Goal: Information Seeking & Learning: Check status

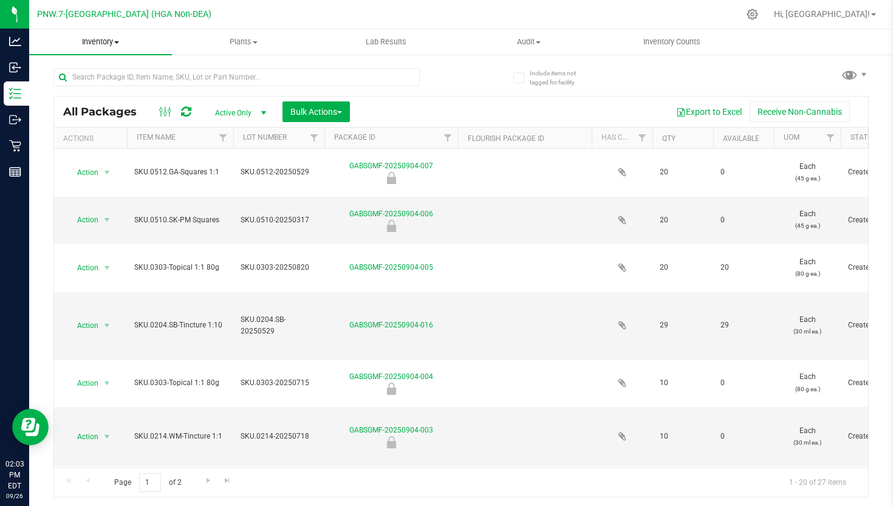
click at [135, 29] on uib-tab-heading "Inventory All packages All inventory Waste log Create inventory" at bounding box center [100, 42] width 143 height 26
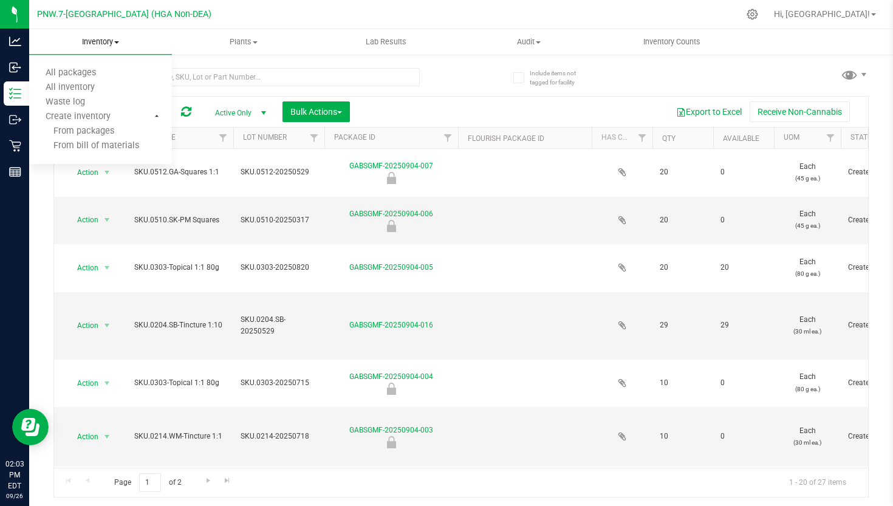
click at [111, 41] on span "Inventory" at bounding box center [100, 41] width 143 height 11
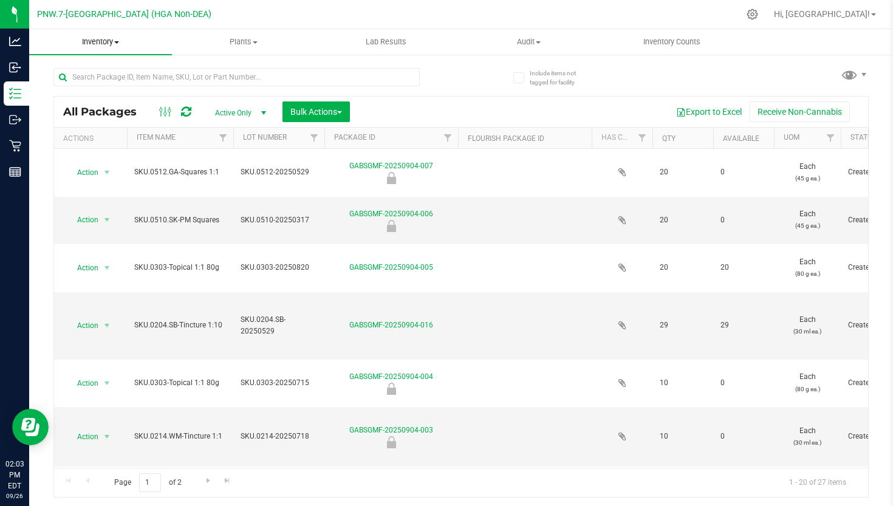
click at [111, 41] on span "Inventory" at bounding box center [100, 41] width 143 height 11
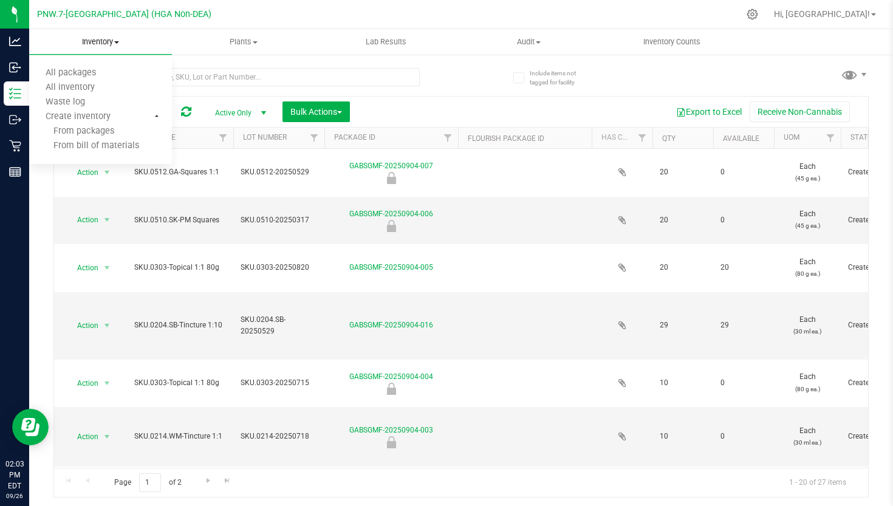
click at [111, 41] on span "Inventory" at bounding box center [100, 41] width 143 height 11
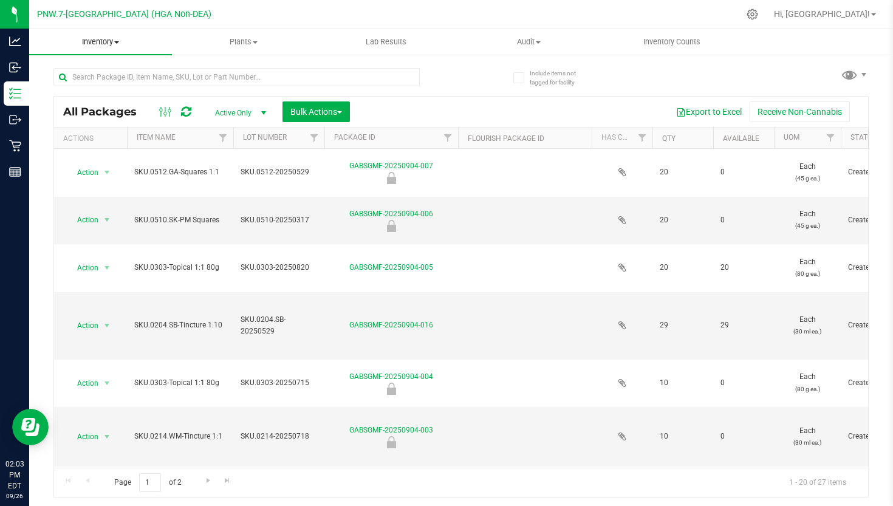
click at [111, 41] on span "Inventory" at bounding box center [100, 41] width 143 height 11
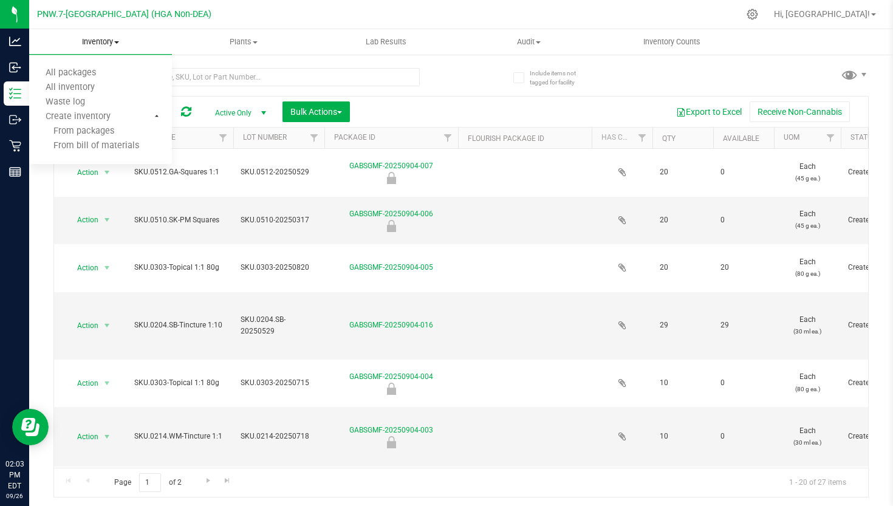
click at [114, 48] on uib-tab-heading "Inventory All packages All inventory Waste log Create inventory From packages F…" at bounding box center [100, 42] width 143 height 26
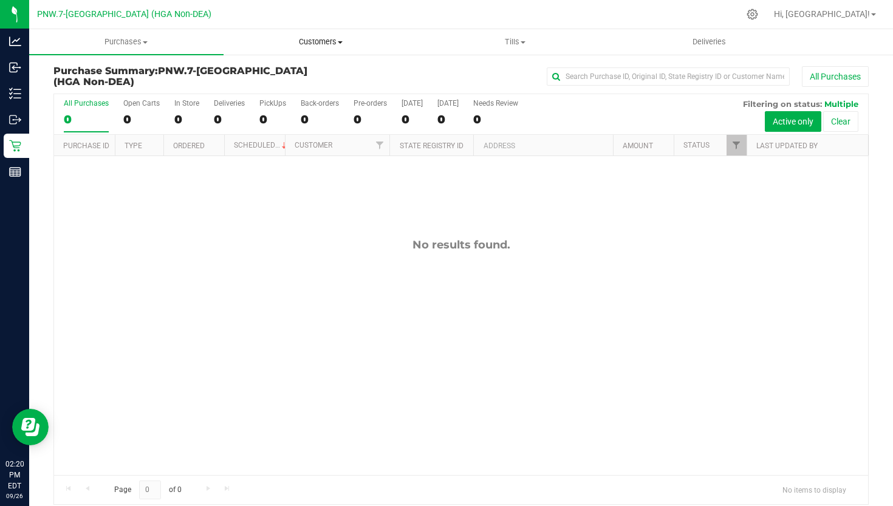
click at [302, 41] on span "Customers" at bounding box center [320, 41] width 193 height 11
click at [311, 70] on li "All customers" at bounding box center [320, 73] width 194 height 15
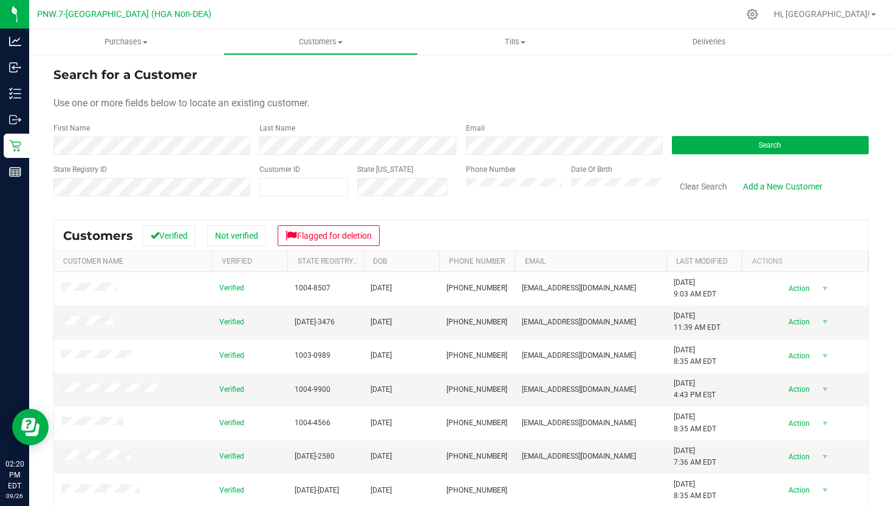
click at [484, 266] on th "Phone Number" at bounding box center [477, 261] width 76 height 21
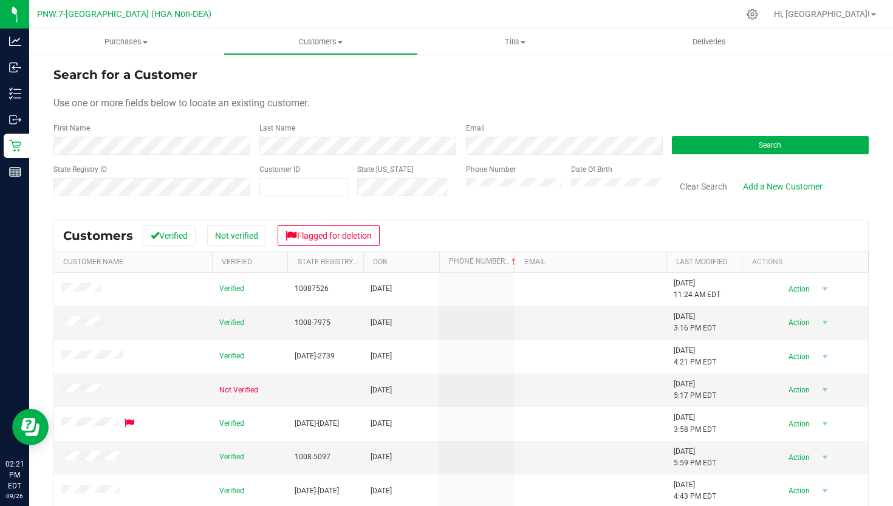
click at [494, 269] on th "Phone Number" at bounding box center [477, 261] width 76 height 21
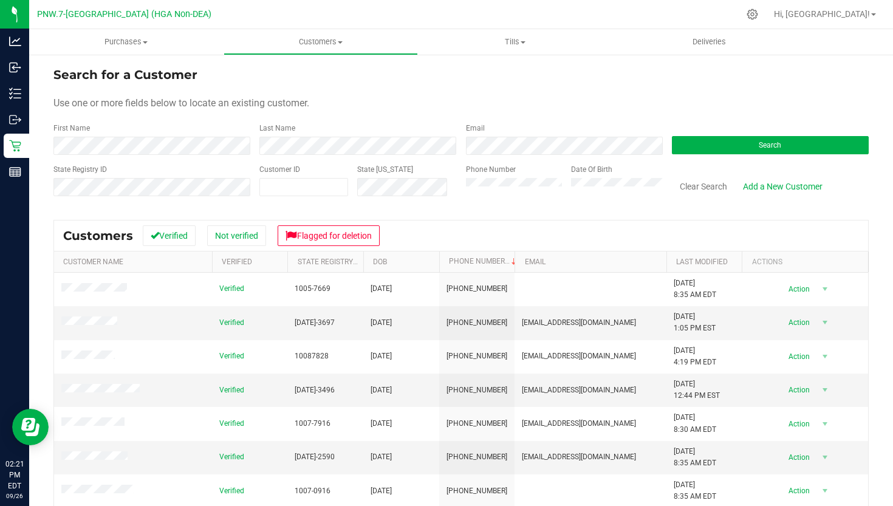
click at [474, 255] on th "Phone Number" at bounding box center [477, 261] width 76 height 21
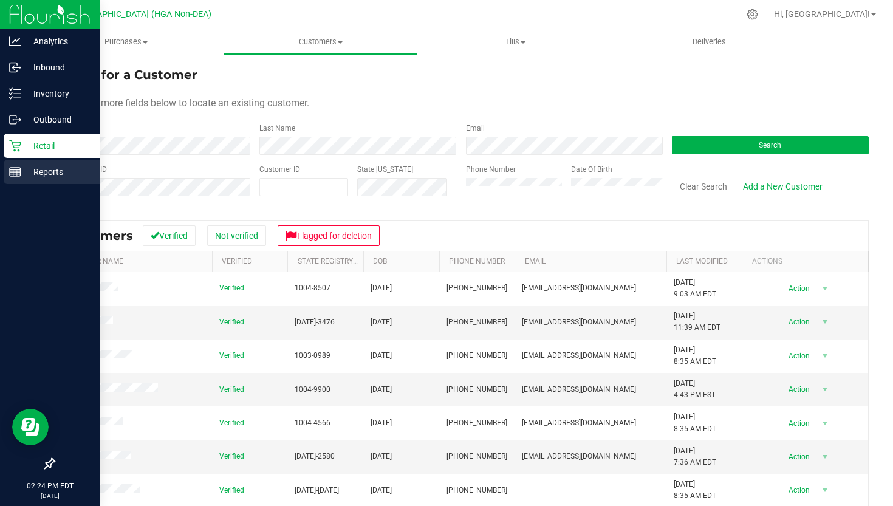
click at [38, 171] on p "Reports" at bounding box center [57, 172] width 73 height 15
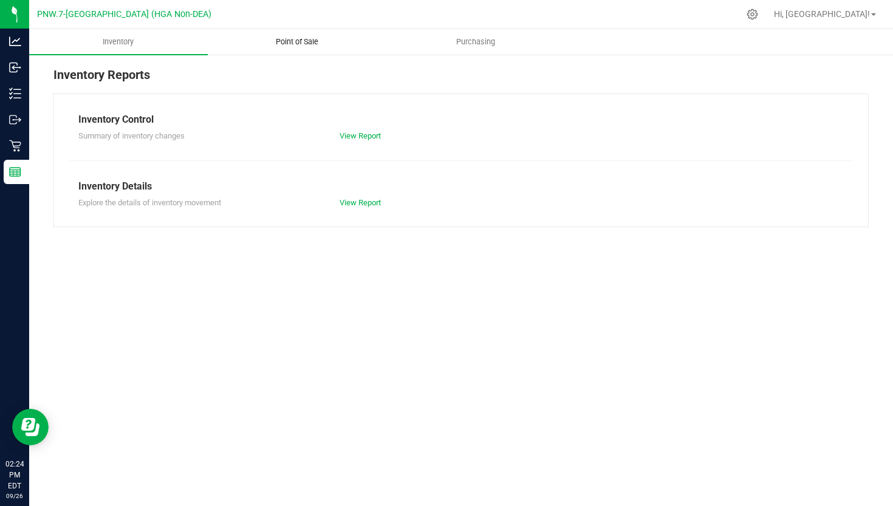
click at [298, 36] on uib-tab-heading "Point of Sale" at bounding box center [296, 42] width 177 height 24
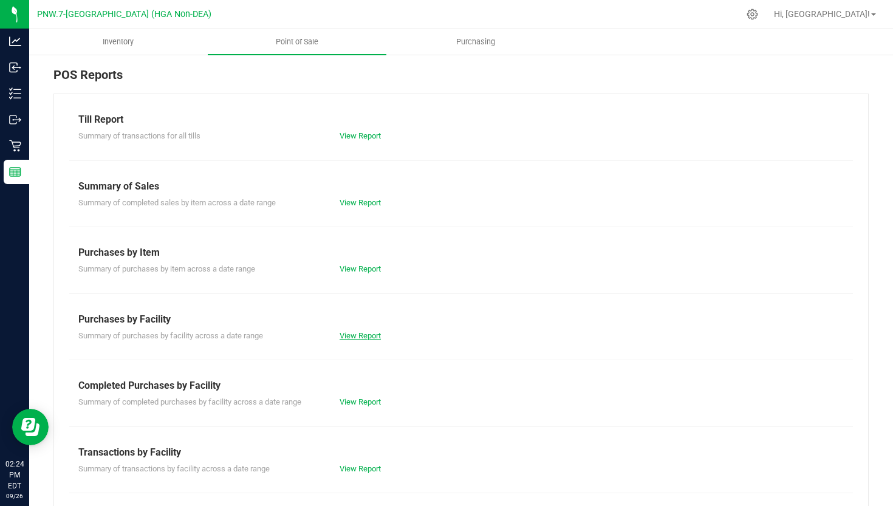
click at [373, 335] on link "View Report" at bounding box center [359, 335] width 41 height 9
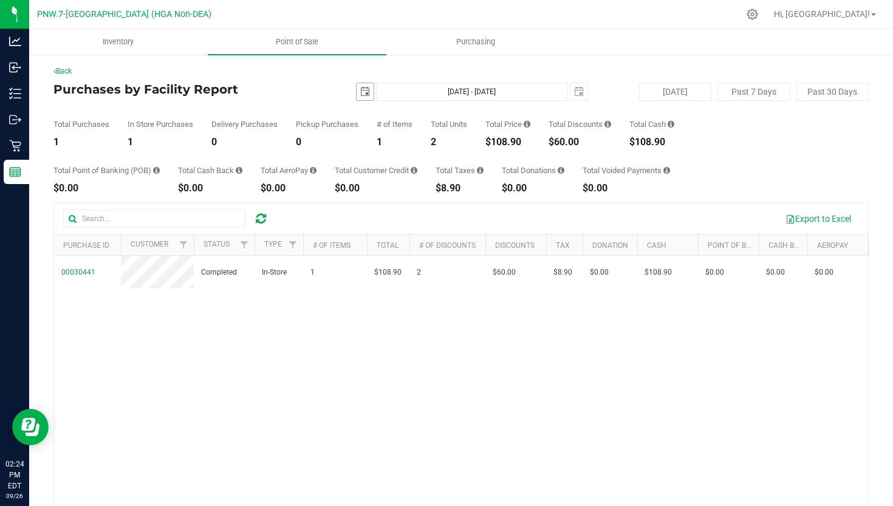
click at [365, 95] on span "select" at bounding box center [365, 92] width 10 height 10
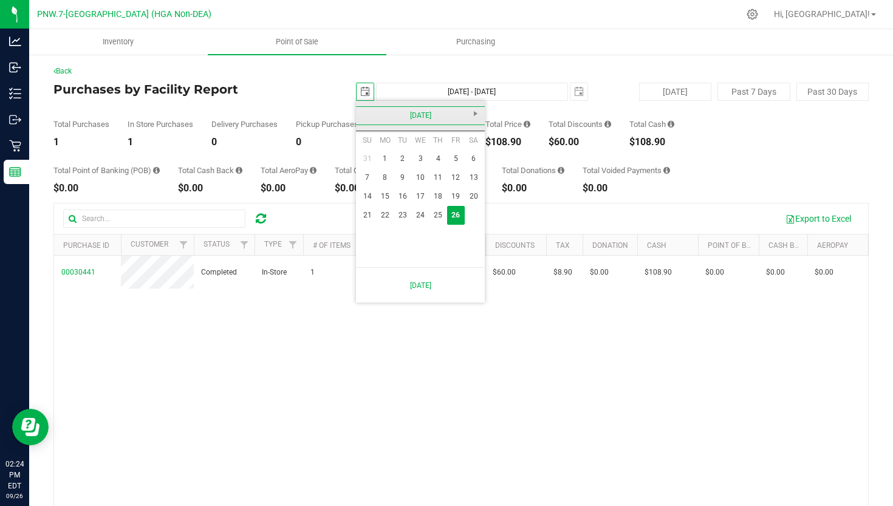
click at [363, 117] on link "[DATE]" at bounding box center [420, 115] width 131 height 19
click at [454, 191] on link "Aug" at bounding box center [466, 183] width 31 height 31
click at [458, 155] on link "1" at bounding box center [456, 158] width 18 height 19
type input "[DATE]"
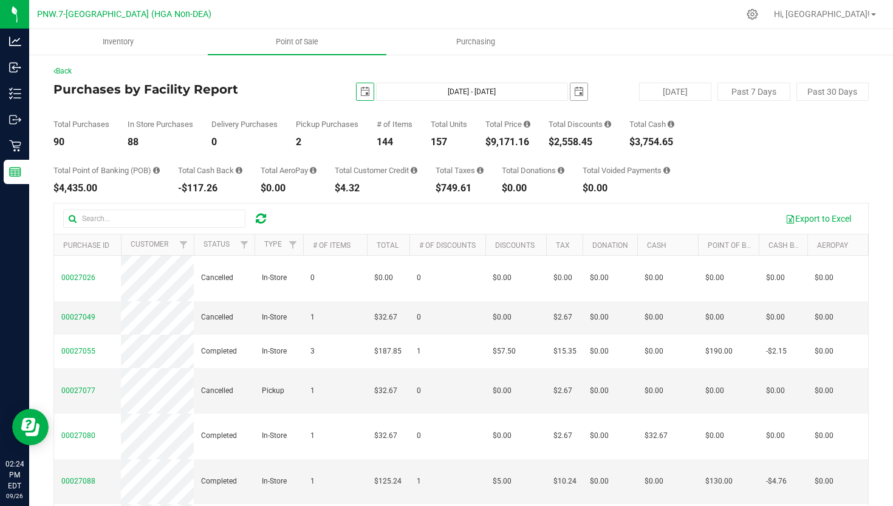
click at [578, 87] on span "select" at bounding box center [579, 92] width 10 height 10
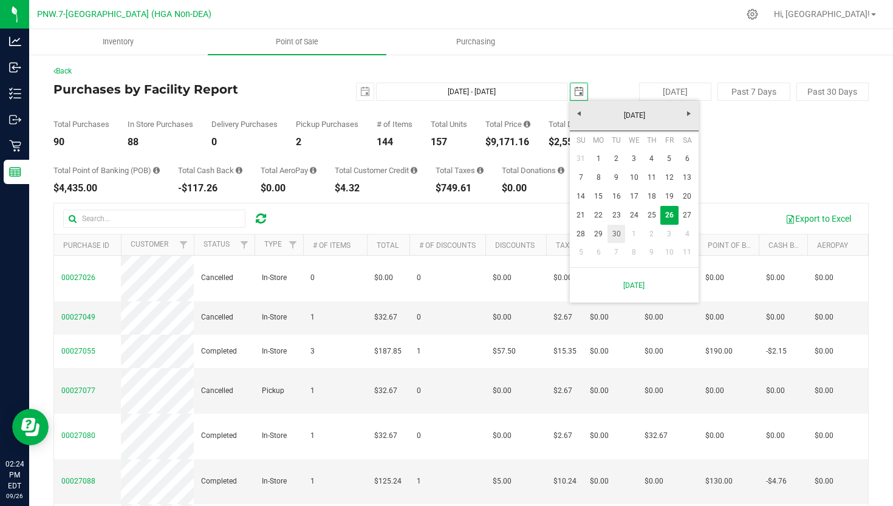
click at [612, 231] on link "30" at bounding box center [616, 234] width 18 height 19
type input "[DATE] - [DATE]"
type input "[DATE]"
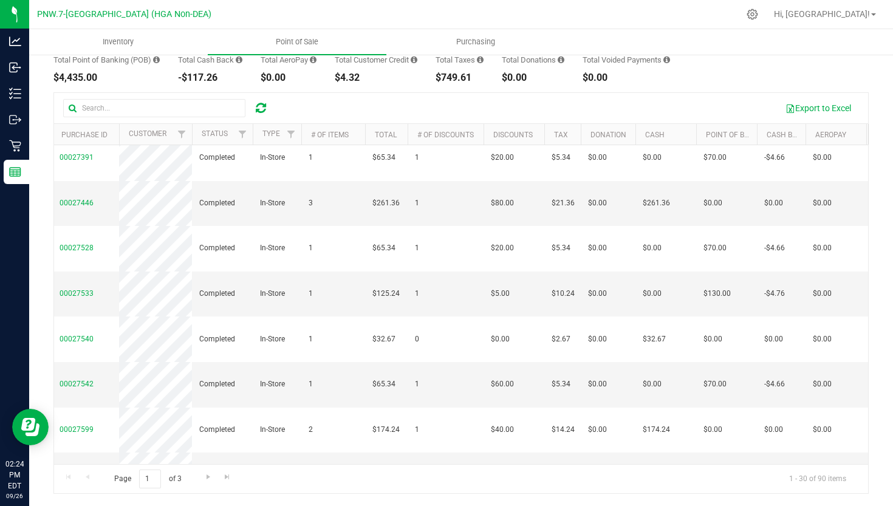
scroll to position [111, 0]
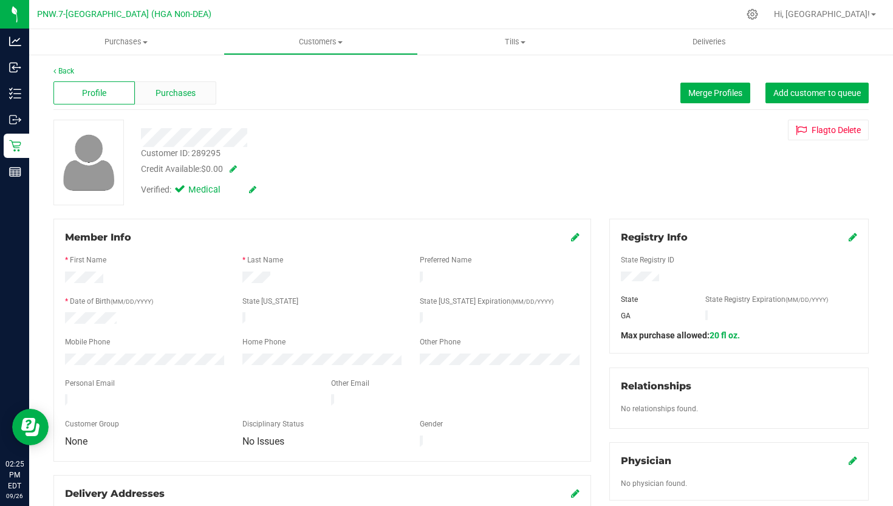
click at [187, 91] on span "Purchases" at bounding box center [175, 93] width 40 height 13
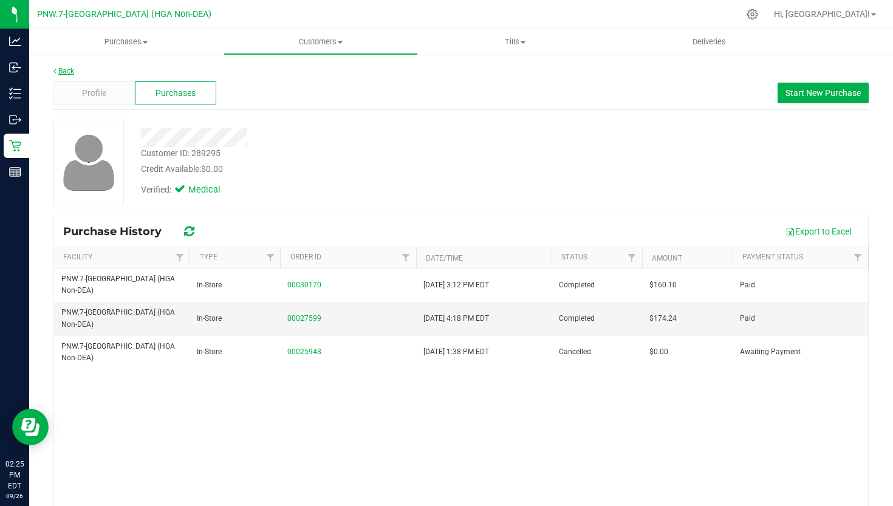
click at [72, 69] on link "Back" at bounding box center [63, 71] width 21 height 9
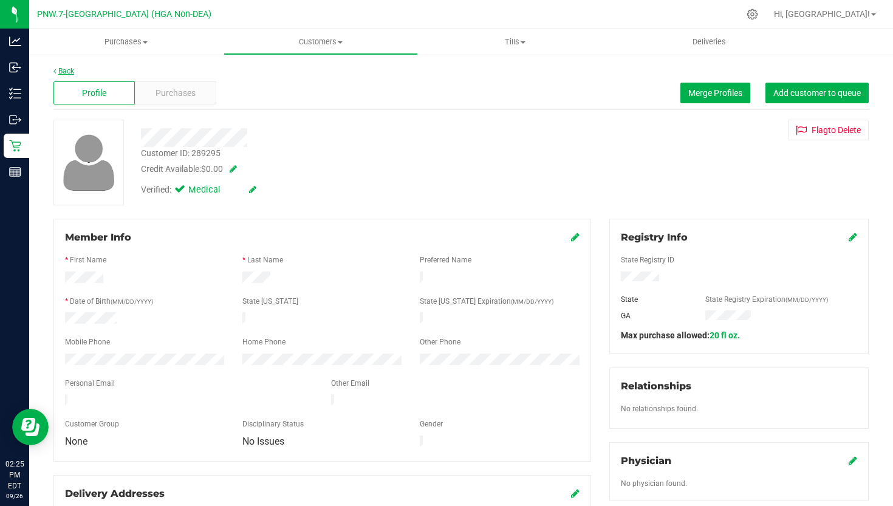
click at [67, 72] on link "Back" at bounding box center [63, 71] width 21 height 9
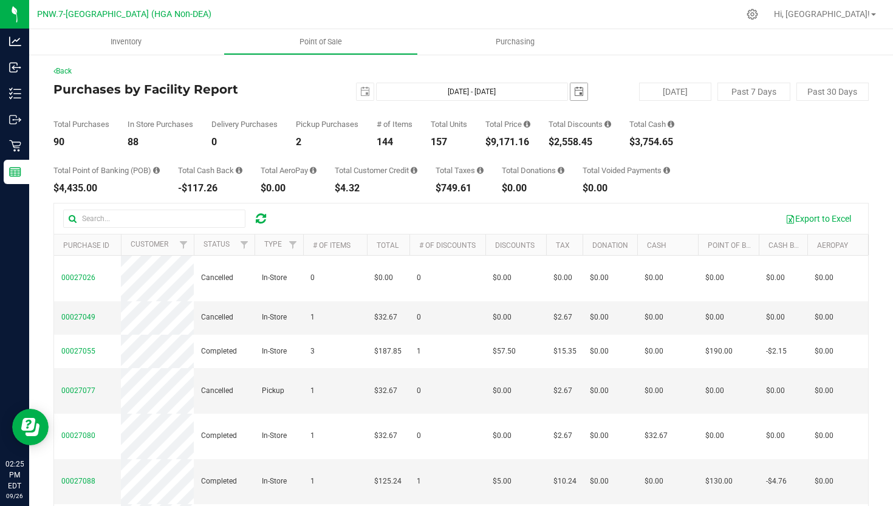
click at [581, 92] on span "select" at bounding box center [579, 92] width 10 height 10
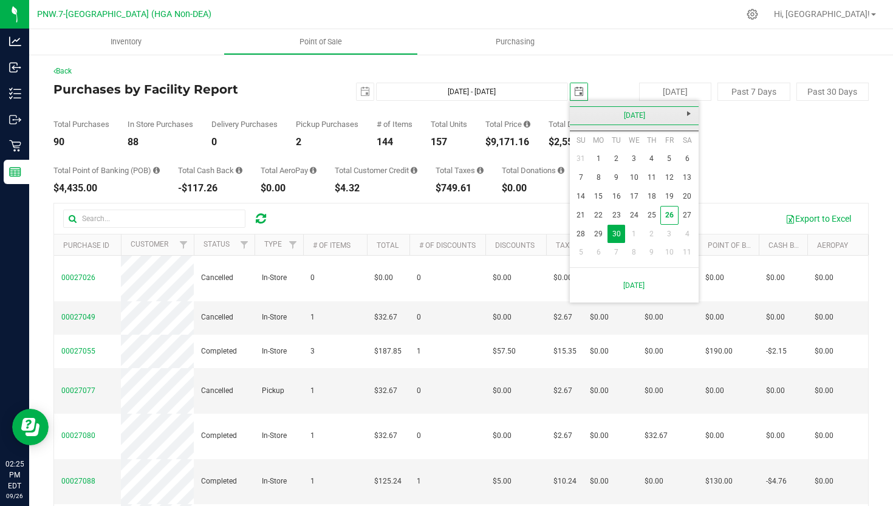
click at [575, 118] on link "[DATE]" at bounding box center [634, 115] width 131 height 19
click at [680, 181] on link "Aug" at bounding box center [680, 183] width 31 height 31
click at [689, 239] on link "30" at bounding box center [687, 234] width 18 height 19
type input "[DATE] - [DATE]"
type input "[DATE]"
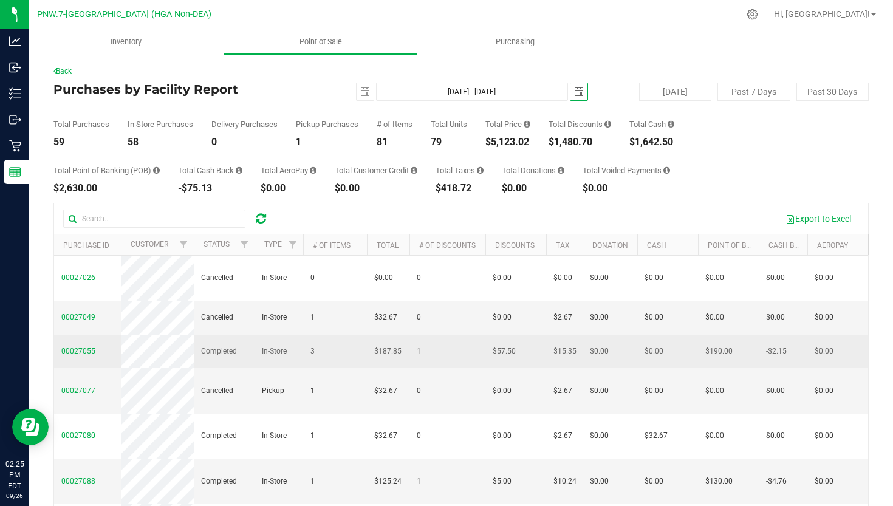
scroll to position [48, 0]
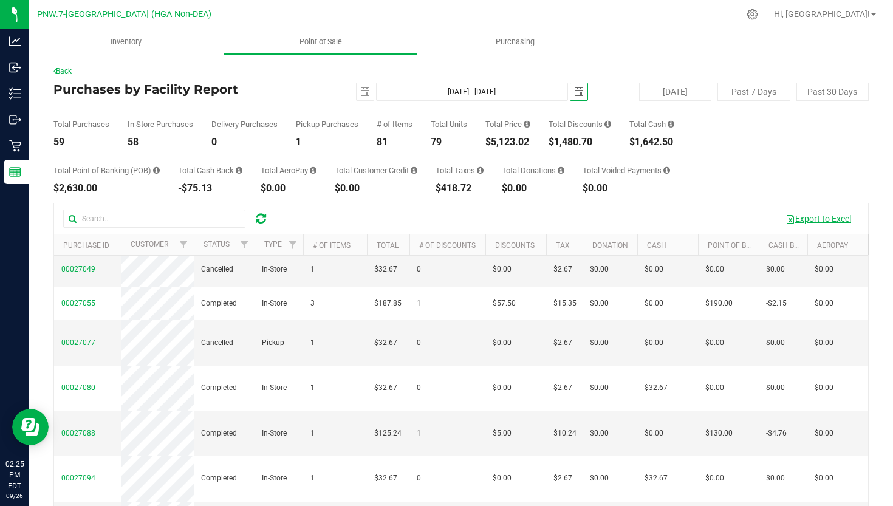
click at [832, 217] on button "Export to Excel" at bounding box center [817, 218] width 81 height 21
click at [370, 95] on span "select" at bounding box center [365, 92] width 10 height 10
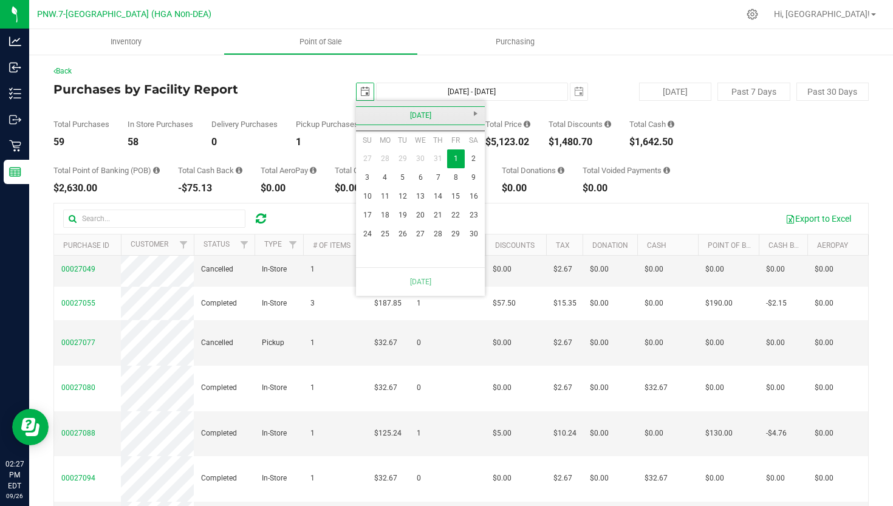
click at [477, 115] on link "[DATE]" at bounding box center [420, 115] width 131 height 19
click at [474, 107] on link "2025" at bounding box center [420, 115] width 131 height 19
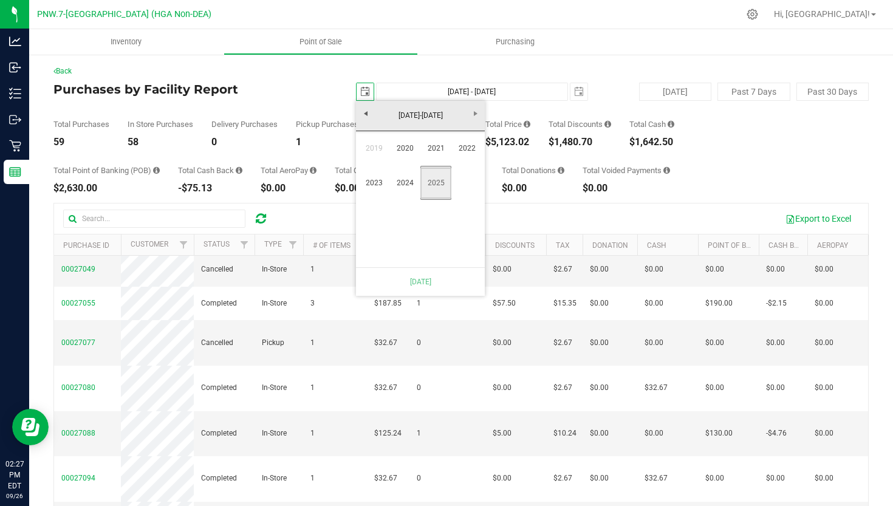
click at [435, 191] on link "2025" at bounding box center [435, 183] width 31 height 31
click at [589, 90] on div "[DATE] [DATE] - [DATE] [DATE]" at bounding box center [456, 92] width 281 height 18
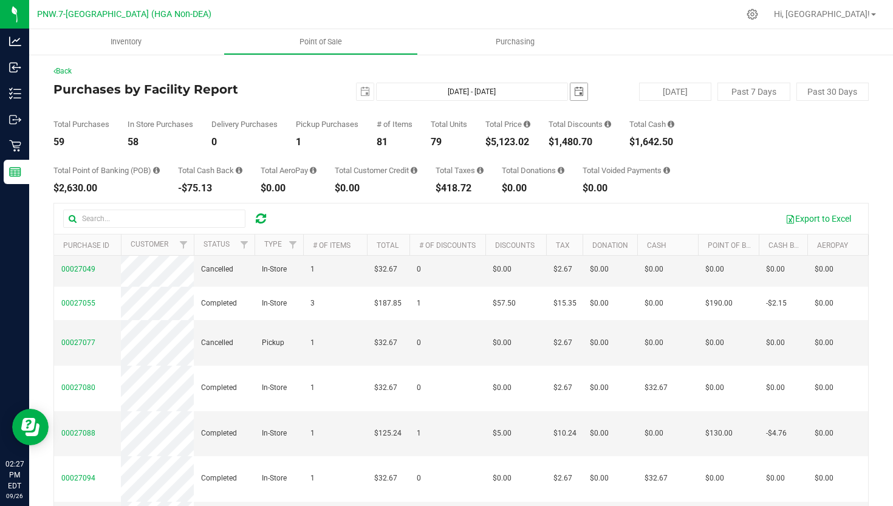
click at [576, 90] on span "select" at bounding box center [579, 92] width 10 height 10
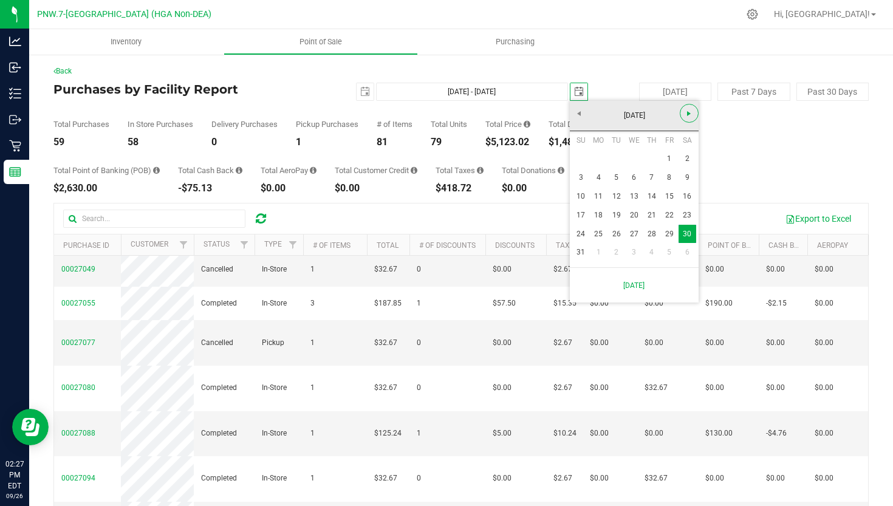
click at [684, 111] on span "Next" at bounding box center [689, 114] width 10 height 10
click at [602, 162] on link "1" at bounding box center [599, 158] width 18 height 19
type input "[DATE] - [DATE]"
type input "[DATE]"
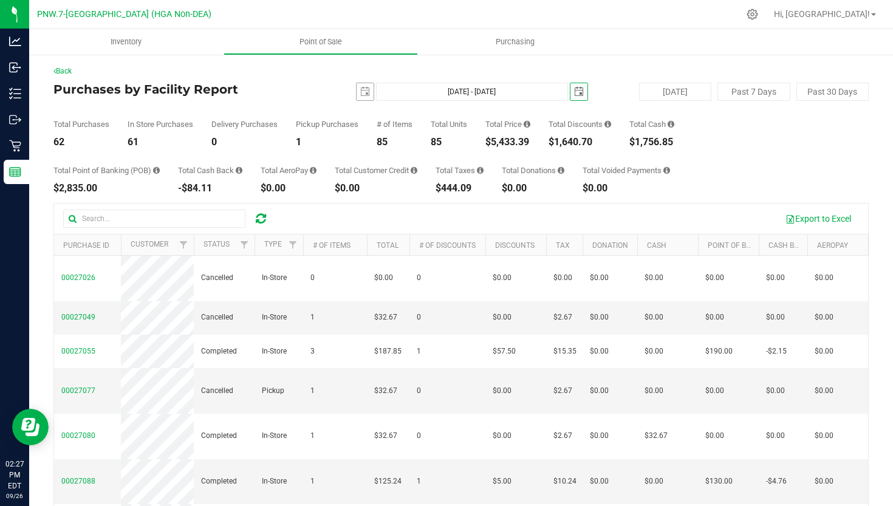
click at [372, 83] on span "select" at bounding box center [364, 91] width 17 height 17
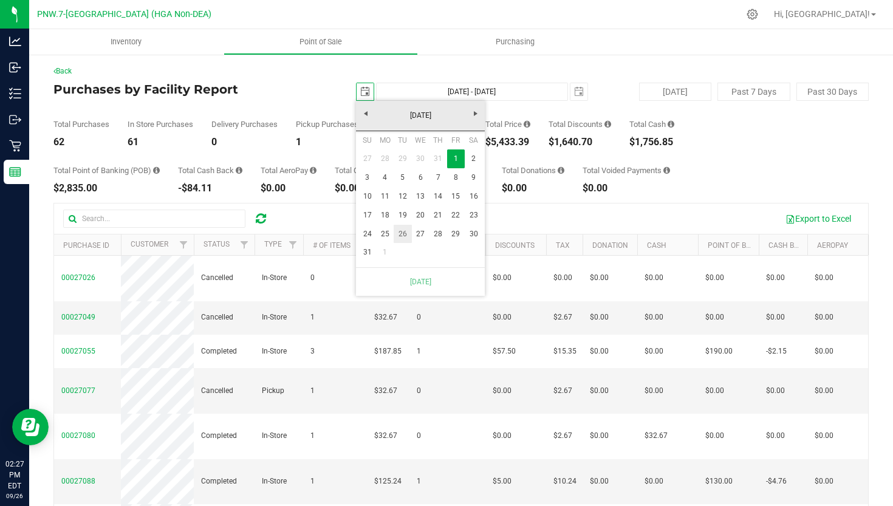
click at [408, 233] on link "26" at bounding box center [403, 234] width 18 height 19
type input "[DATE] - [DATE]"
type input "[DATE]"
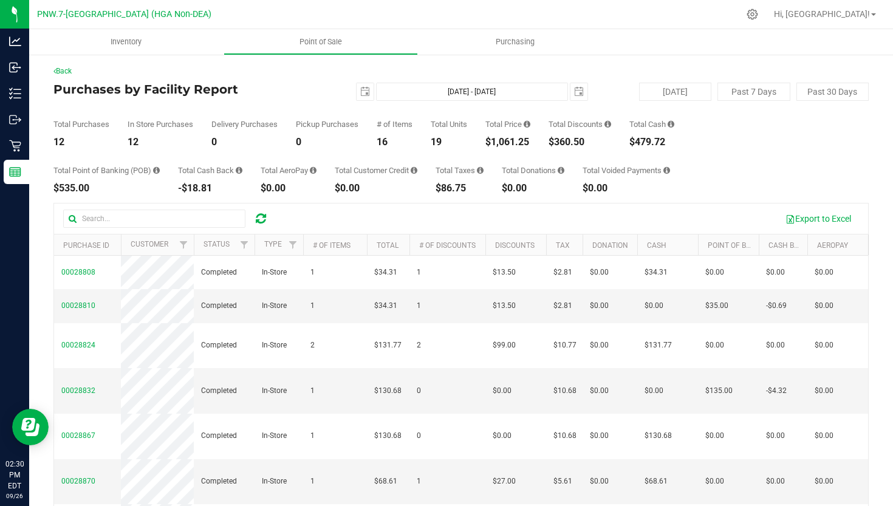
click at [498, 240] on th "Discounts" at bounding box center [515, 244] width 61 height 21
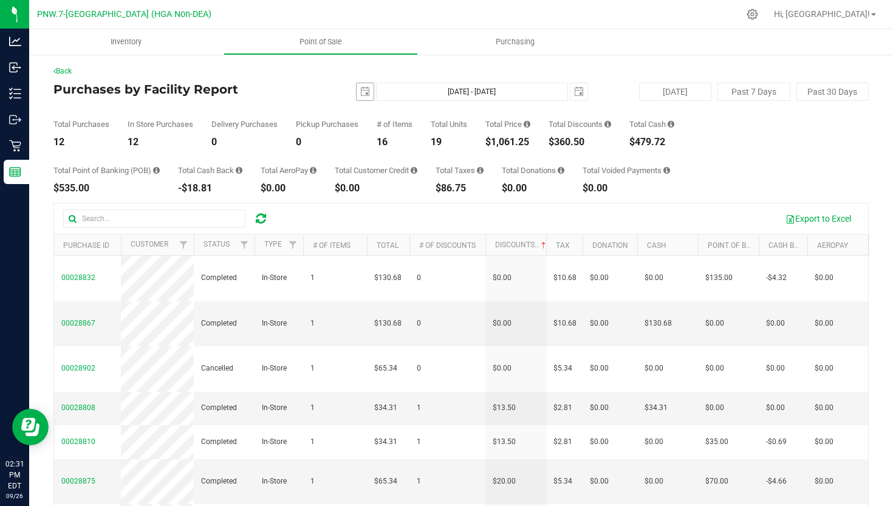
click at [371, 90] on span "select" at bounding box center [364, 91] width 17 height 17
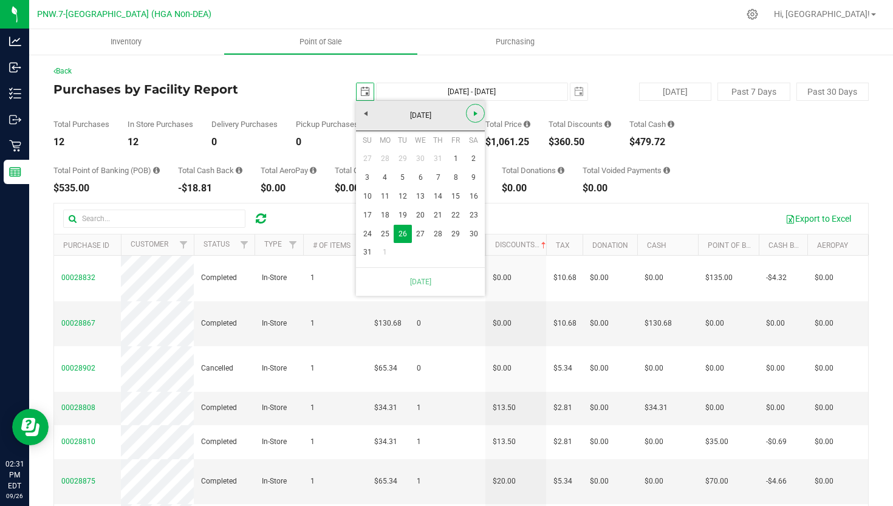
click at [480, 114] on link "Next" at bounding box center [475, 113] width 19 height 19
click at [393, 166] on link "1" at bounding box center [385, 158] width 18 height 19
type input "[DATE] - [DATE]"
type input "[DATE]"
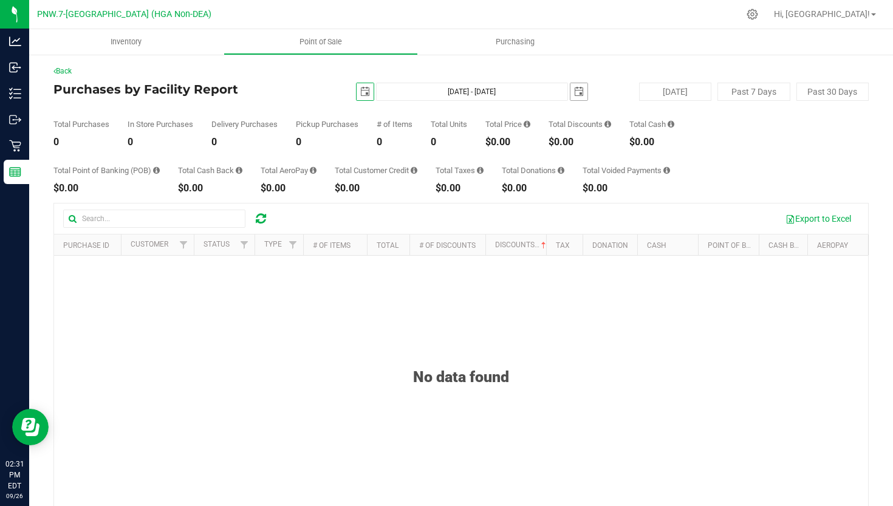
click at [575, 87] on span "select" at bounding box center [579, 92] width 10 height 10
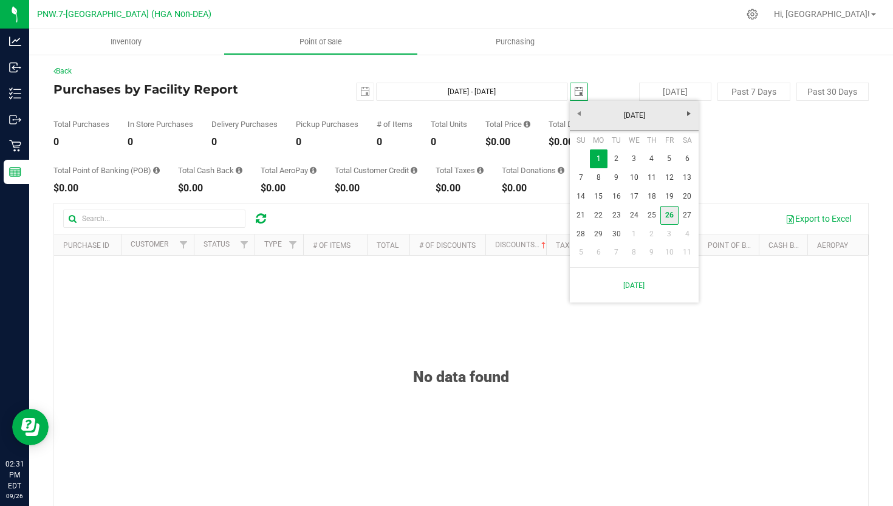
click at [664, 219] on link "26" at bounding box center [669, 215] width 18 height 19
type input "[DATE] - [DATE]"
type input "[DATE]"
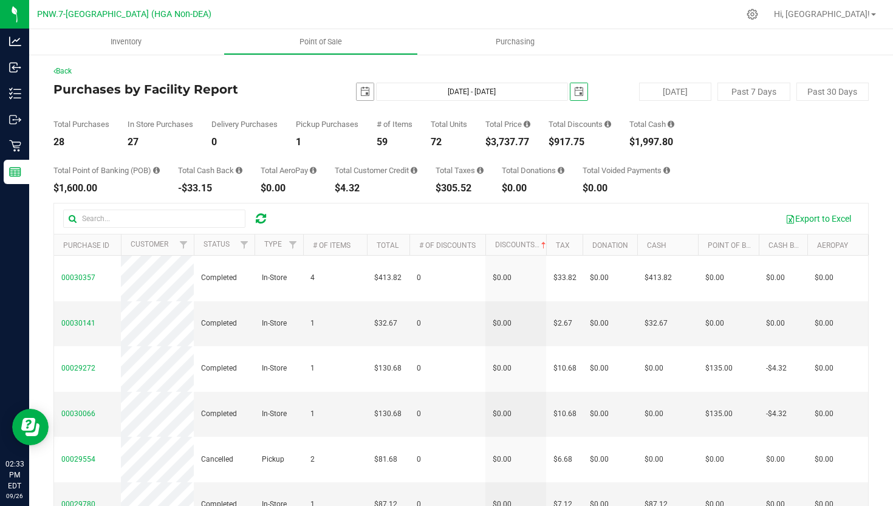
click at [366, 89] on span "select" at bounding box center [365, 92] width 10 height 10
click at [573, 118] on div "Total Purchases 28 In Store Purchases 27 Delivery Purchases 0 Pickup Purchases …" at bounding box center [460, 124] width 815 height 46
click at [369, 90] on span "select" at bounding box center [365, 92] width 10 height 10
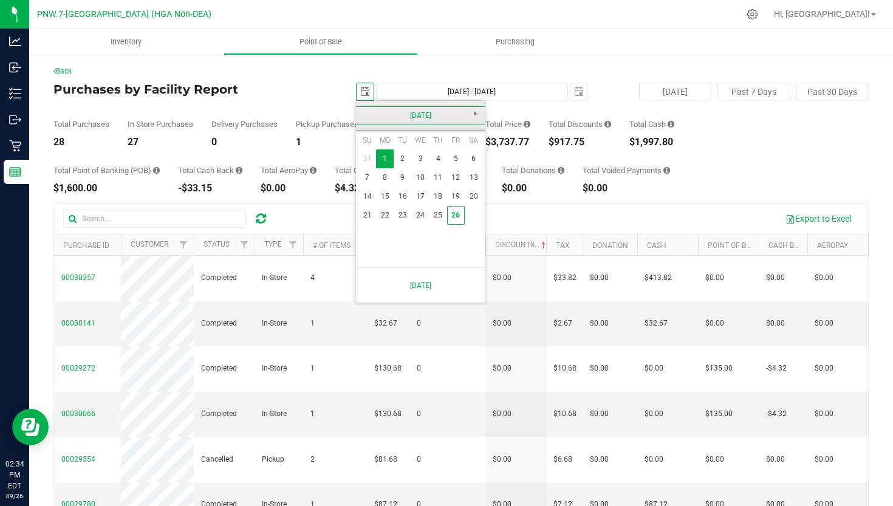
click at [372, 118] on link "[DATE]" at bounding box center [420, 115] width 131 height 19
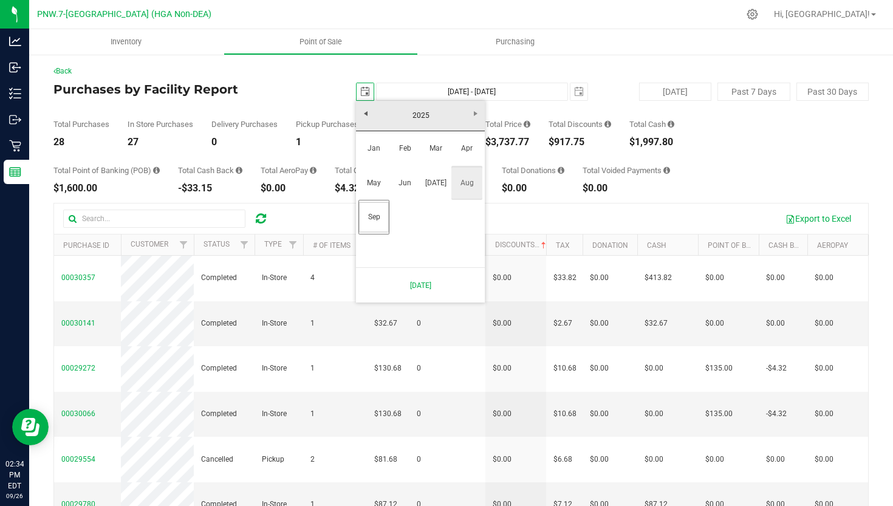
click at [468, 179] on link "Aug" at bounding box center [466, 183] width 31 height 31
click at [450, 159] on link "1" at bounding box center [456, 158] width 18 height 19
type input "[DATE] - [DATE]"
type input "[DATE]"
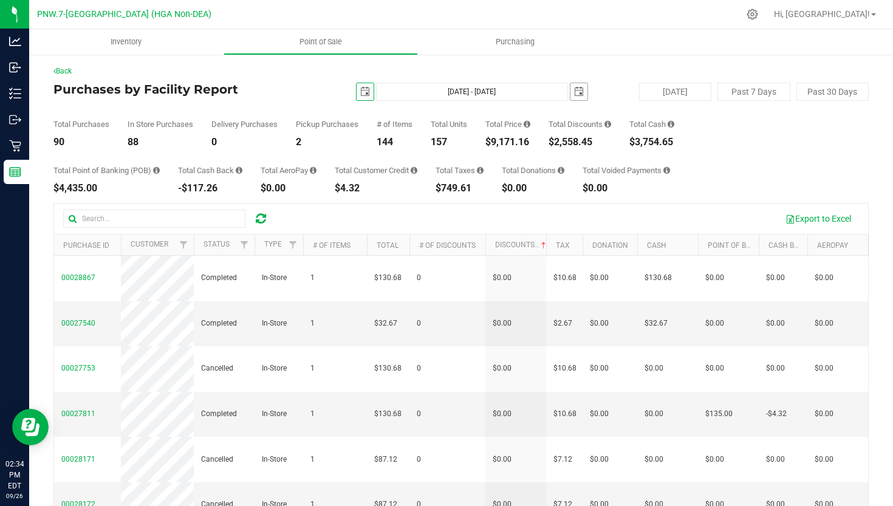
click at [582, 87] on span "select" at bounding box center [579, 92] width 10 height 10
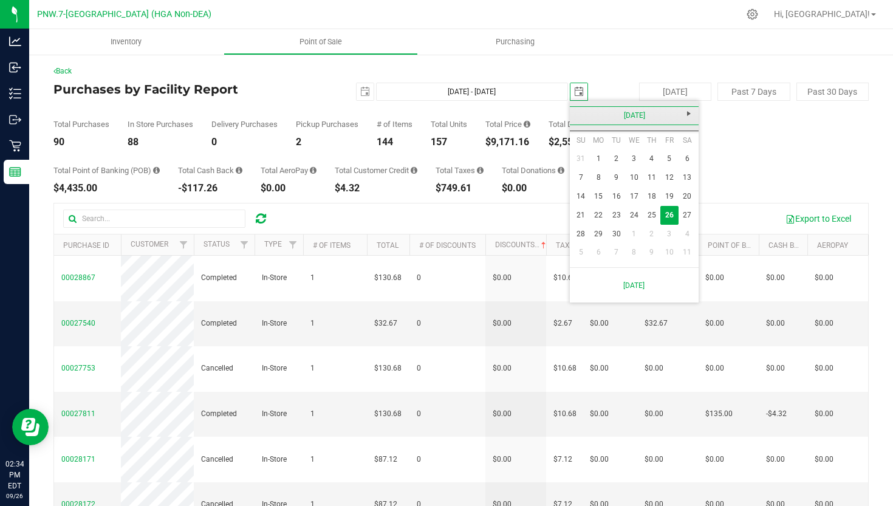
click at [578, 111] on link "[DATE]" at bounding box center [634, 115] width 131 height 19
click at [684, 177] on link "Aug" at bounding box center [680, 183] width 31 height 31
click at [615, 236] on link "26" at bounding box center [616, 234] width 18 height 19
type input "[DATE] - [DATE]"
type input "[DATE]"
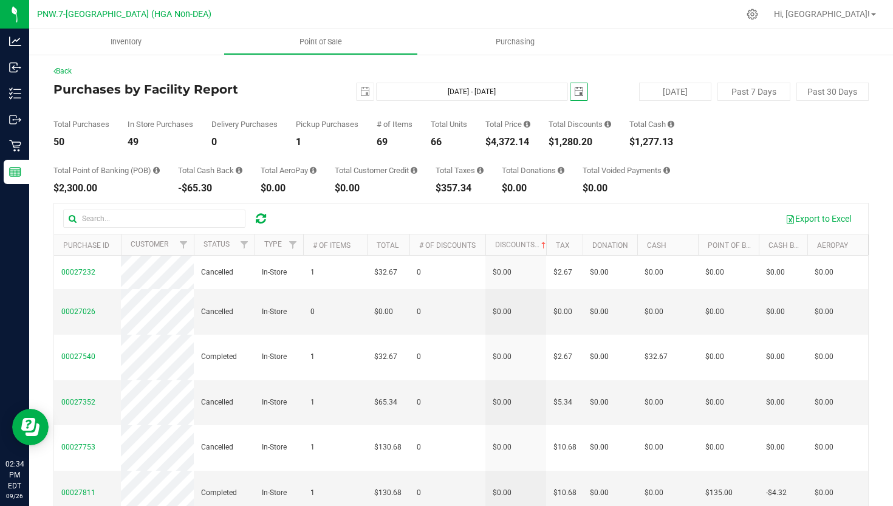
click at [576, 90] on span "select" at bounding box center [579, 92] width 10 height 10
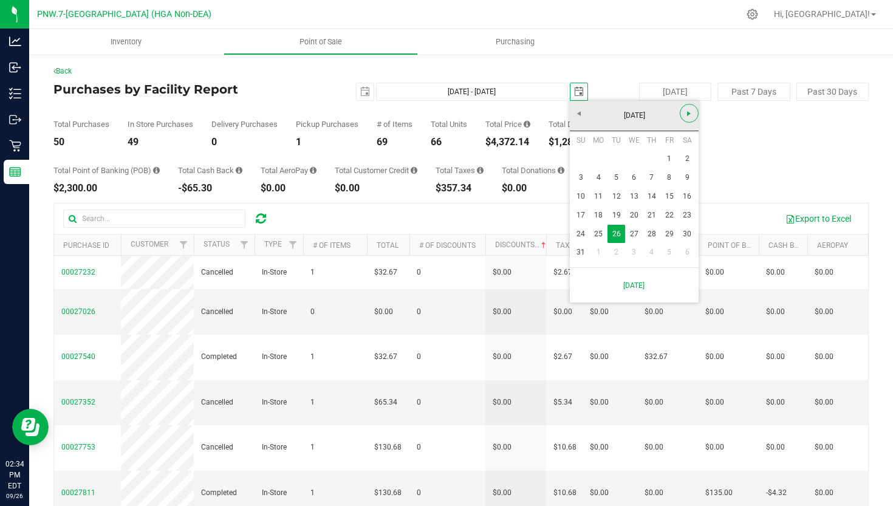
click at [692, 115] on span "Next" at bounding box center [689, 114] width 10 height 10
click at [690, 112] on span "Next" at bounding box center [689, 114] width 10 height 10
click at [584, 120] on link "[DATE]" at bounding box center [634, 115] width 131 height 19
click at [570, 221] on div "Aug Sep Oct Nov Dec" at bounding box center [634, 199] width 129 height 136
click at [582, 217] on link "Sep" at bounding box center [587, 217] width 31 height 31
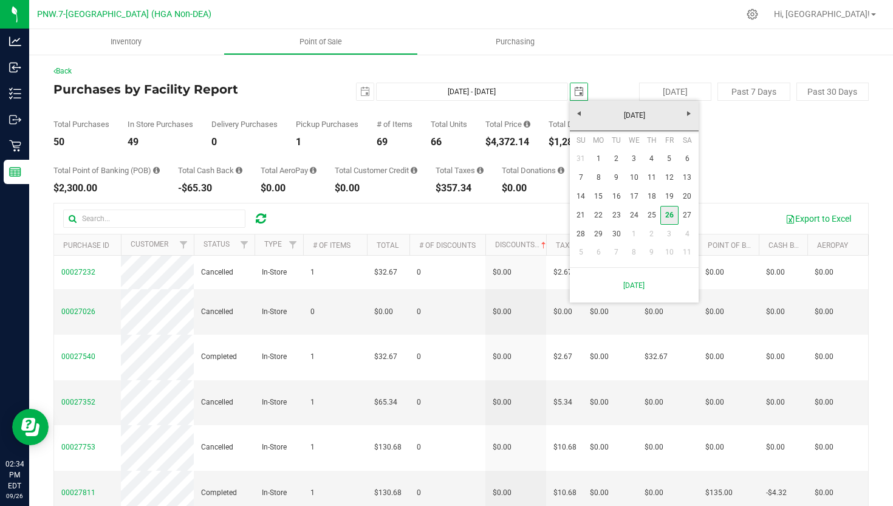
click at [668, 214] on link "26" at bounding box center [669, 215] width 18 height 19
type input "[DATE] - [DATE]"
type input "[DATE]"
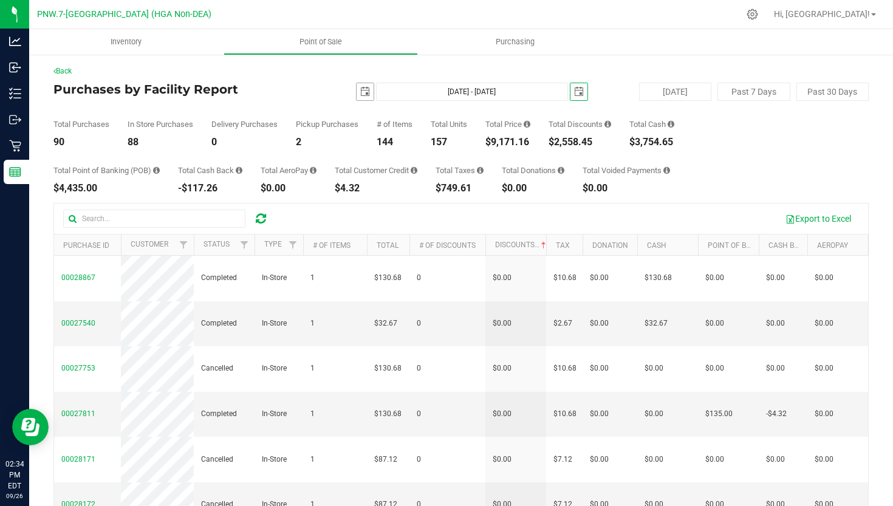
click at [362, 90] on span "select" at bounding box center [365, 92] width 10 height 10
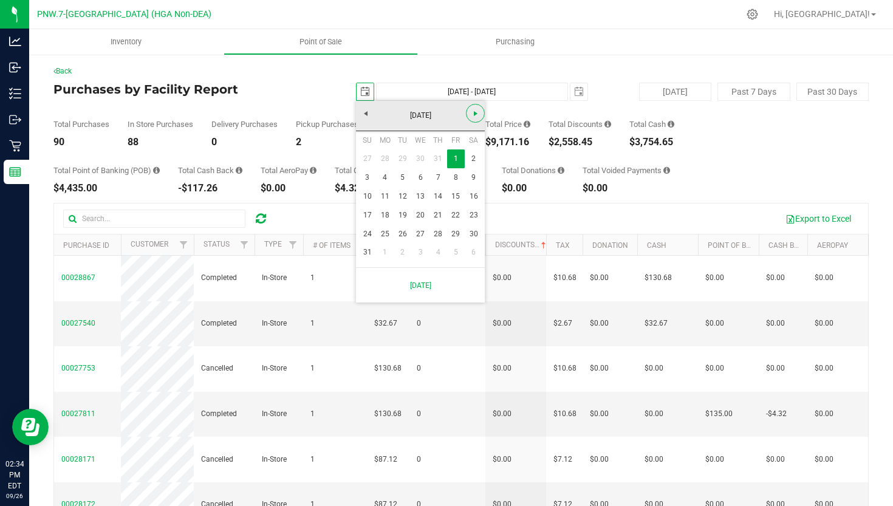
click at [480, 106] on link "Next" at bounding box center [475, 113] width 19 height 19
click at [381, 151] on link "1" at bounding box center [385, 158] width 18 height 19
type input "[DATE] - [DATE]"
type input "[DATE]"
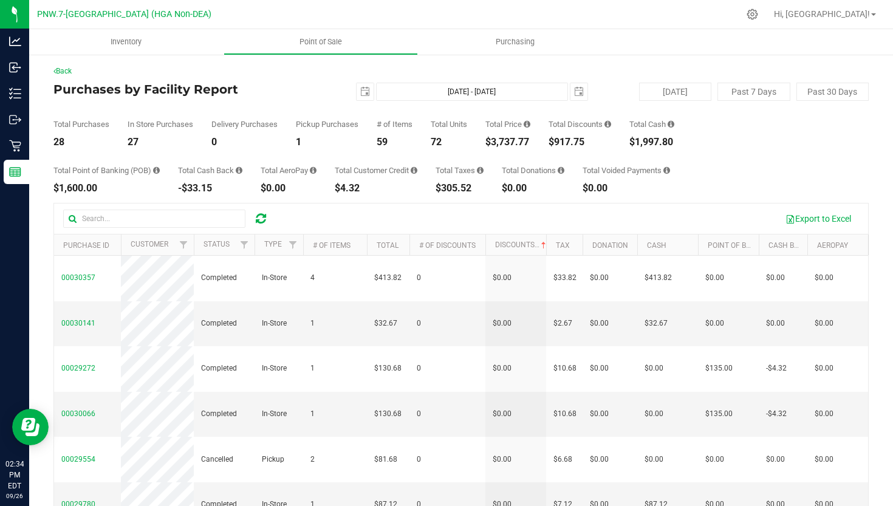
click at [745, 200] on div "Back Purchases by Facility Report [DATE] [DATE] - [DATE] [DATE] [DATE] Past 7 D…" at bounding box center [460, 335] width 815 height 539
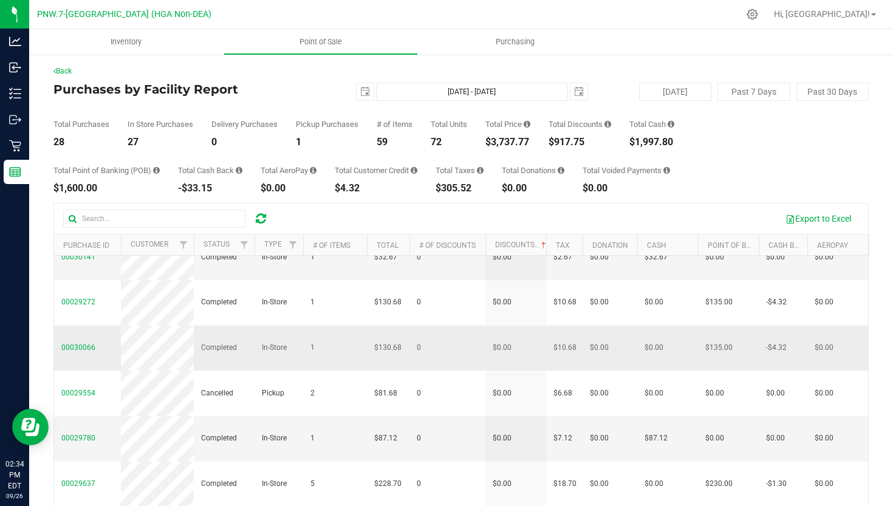
scroll to position [66, 0]
click at [225, 239] on th "Status" at bounding box center [224, 244] width 61 height 21
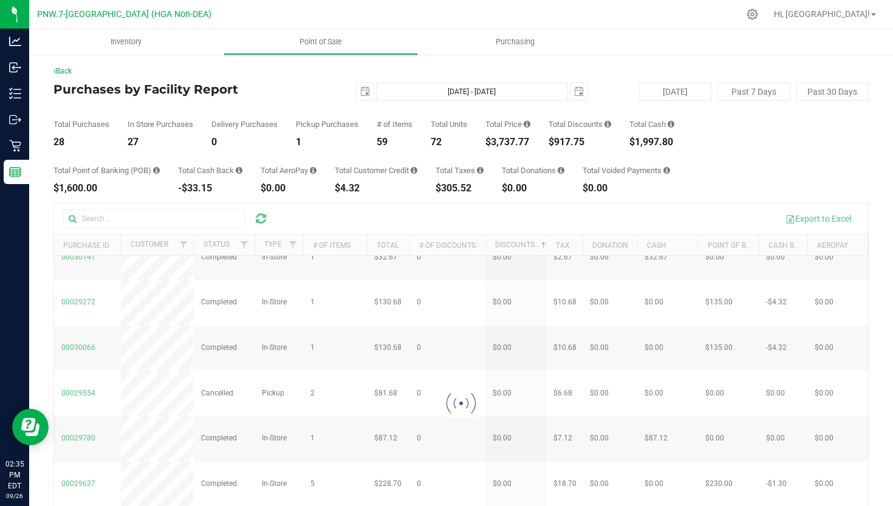
scroll to position [0, 0]
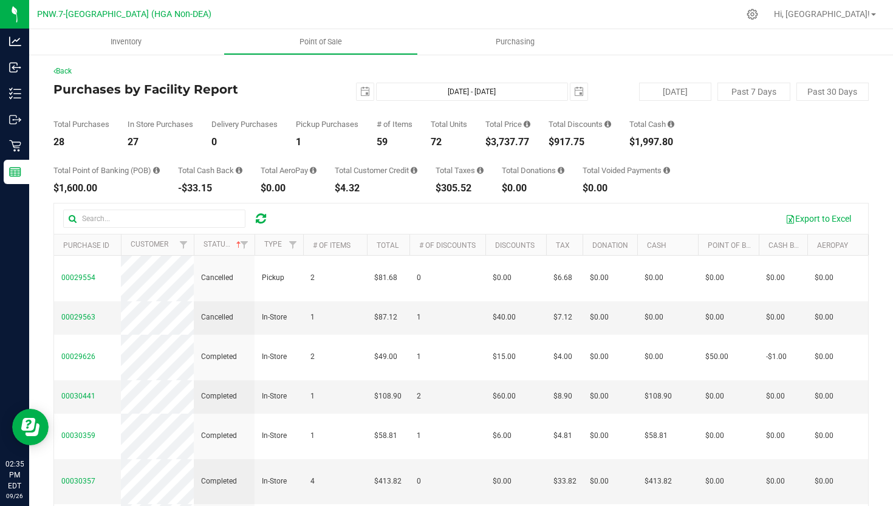
click at [233, 242] on th "Status" at bounding box center [224, 244] width 61 height 21
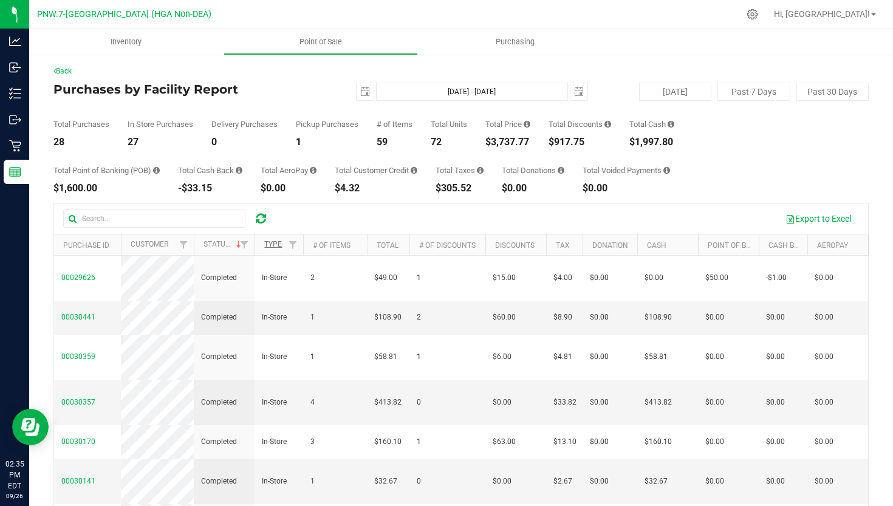
click at [277, 246] on link "Type" at bounding box center [273, 244] width 18 height 9
click at [295, 247] on span "Filter" at bounding box center [293, 245] width 10 height 10
click at [223, 243] on link "Status" at bounding box center [216, 244] width 26 height 9
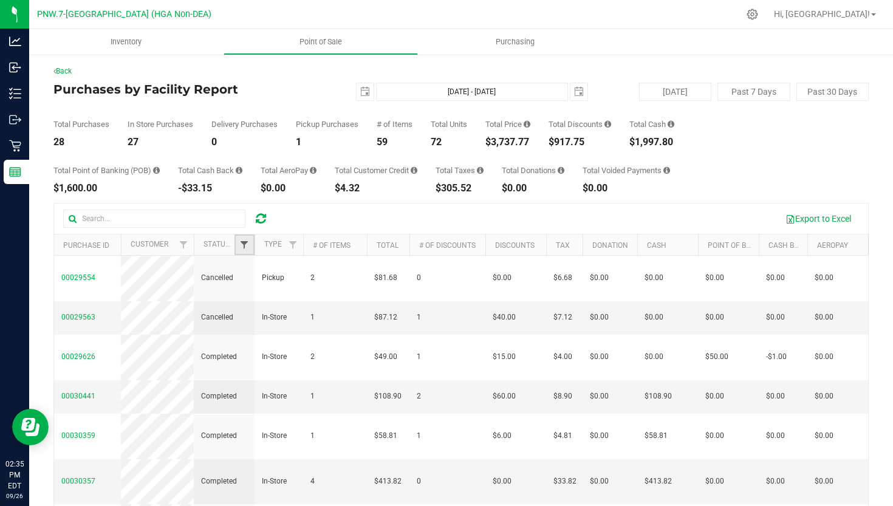
click at [243, 244] on span "Filter" at bounding box center [244, 245] width 10 height 10
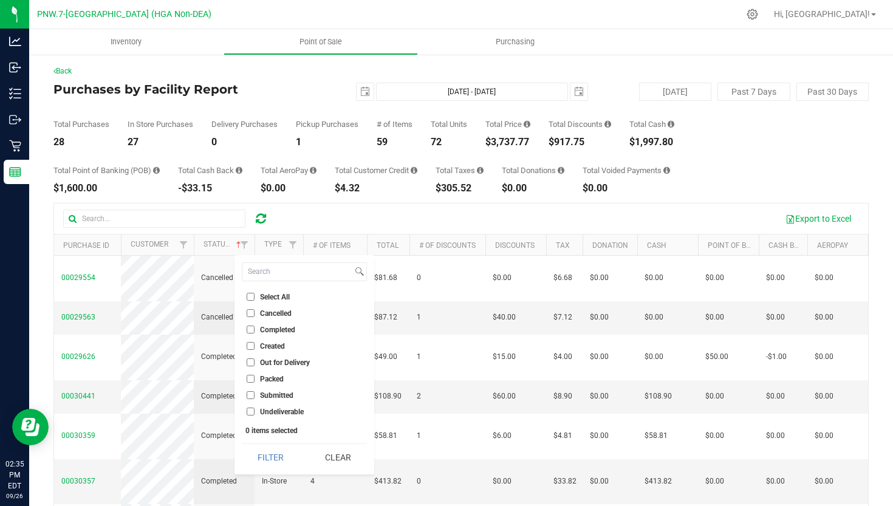
click at [250, 327] on input "Completed" at bounding box center [251, 330] width 8 height 8
checkbox input "true"
click at [288, 454] on button "Filter" at bounding box center [271, 457] width 58 height 27
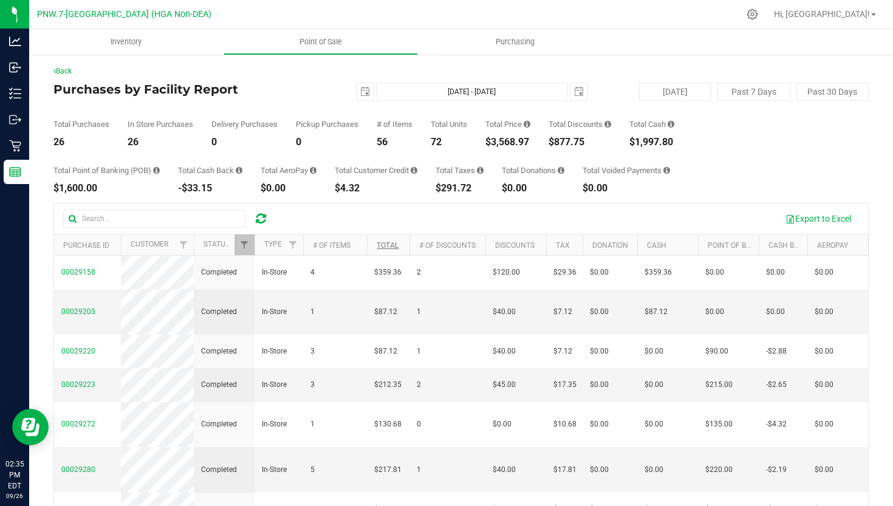
click at [398, 247] on link "Total" at bounding box center [388, 245] width 22 height 9
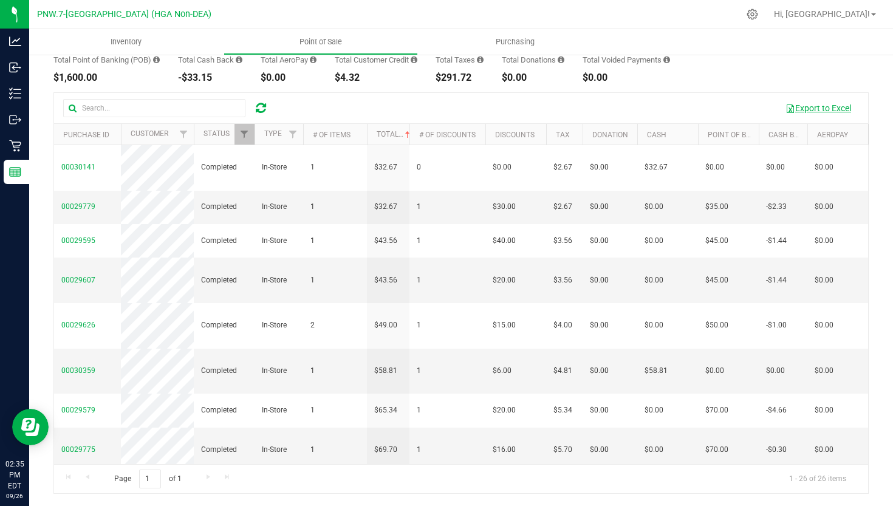
click at [823, 112] on button "Export to Excel" at bounding box center [817, 108] width 81 height 21
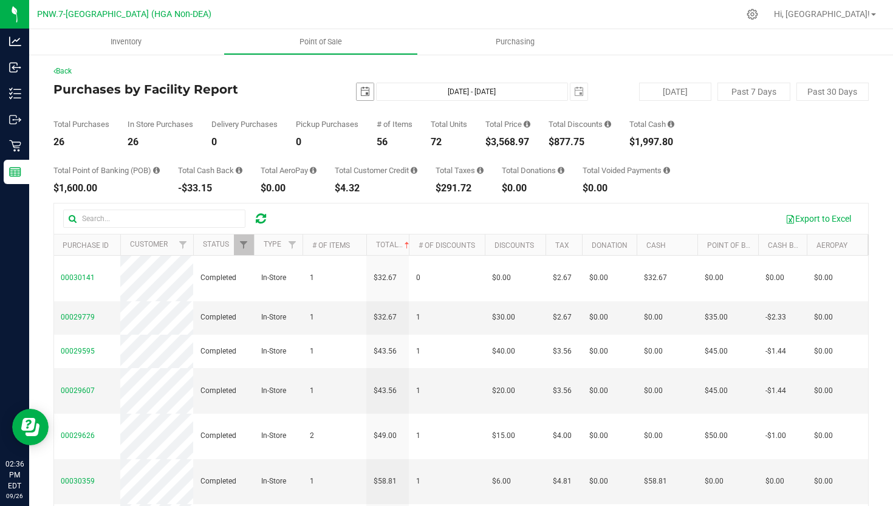
click at [370, 93] on span "select" at bounding box center [365, 92] width 10 height 10
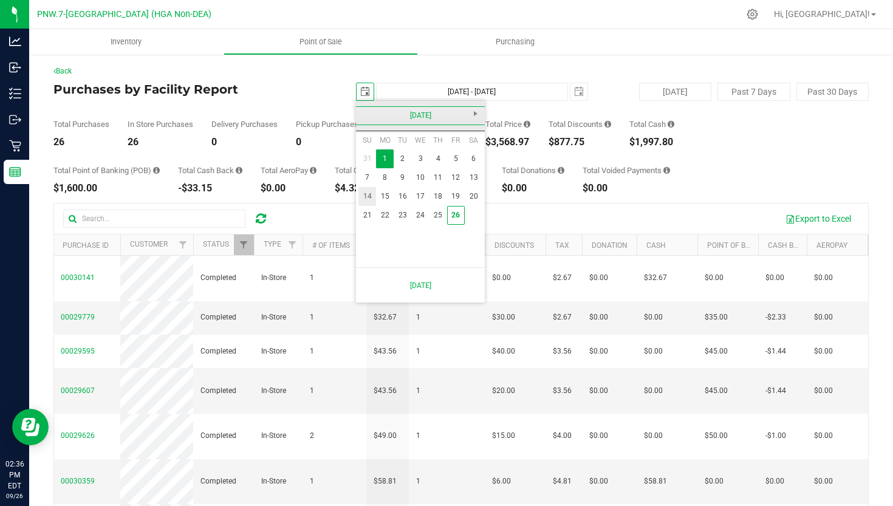
click at [363, 116] on link "[DATE]" at bounding box center [420, 115] width 131 height 19
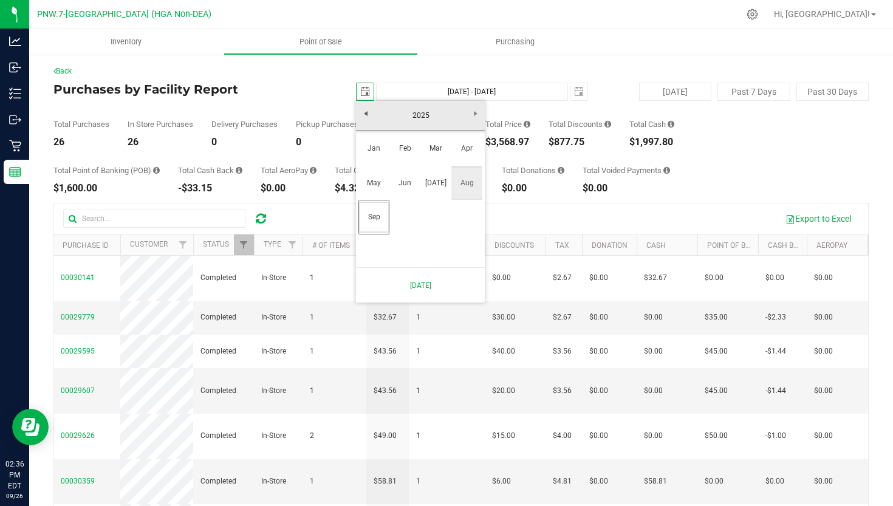
click at [463, 191] on link "Aug" at bounding box center [466, 183] width 31 height 31
click at [459, 159] on link "1" at bounding box center [456, 158] width 18 height 19
type input "[DATE] - [DATE]"
type input "[DATE]"
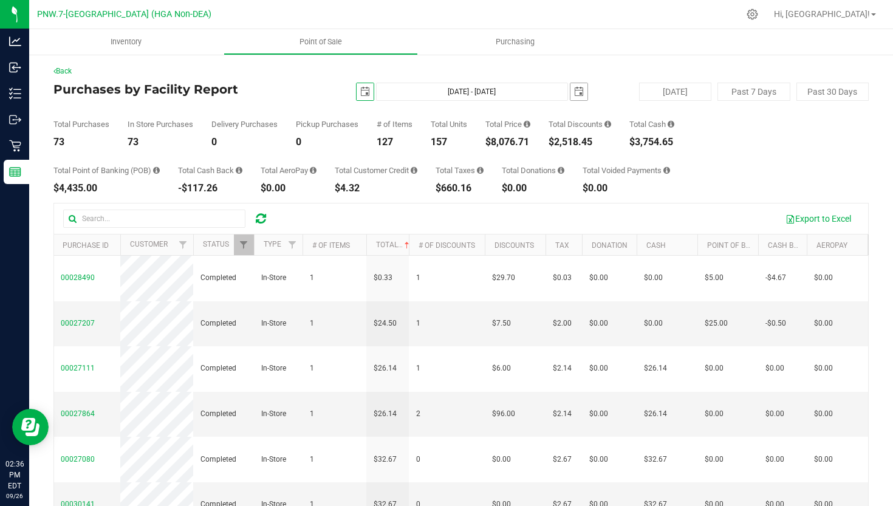
click at [575, 94] on span "select" at bounding box center [579, 92] width 10 height 10
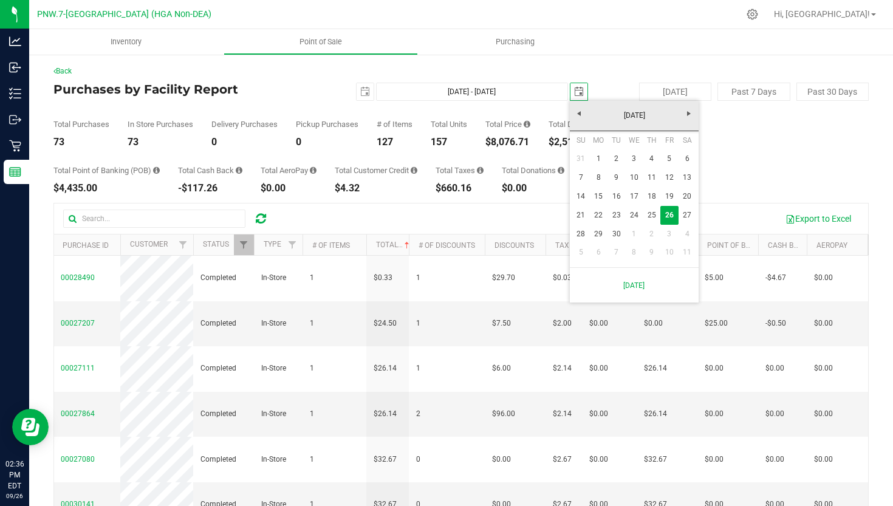
click at [573, 101] on div "[DATE]" at bounding box center [634, 116] width 135 height 30
click at [575, 109] on link "[DATE]" at bounding box center [634, 115] width 131 height 19
click at [690, 178] on link "Aug" at bounding box center [680, 183] width 31 height 31
click at [689, 238] on link "30" at bounding box center [687, 234] width 18 height 19
type input "[DATE] - [DATE]"
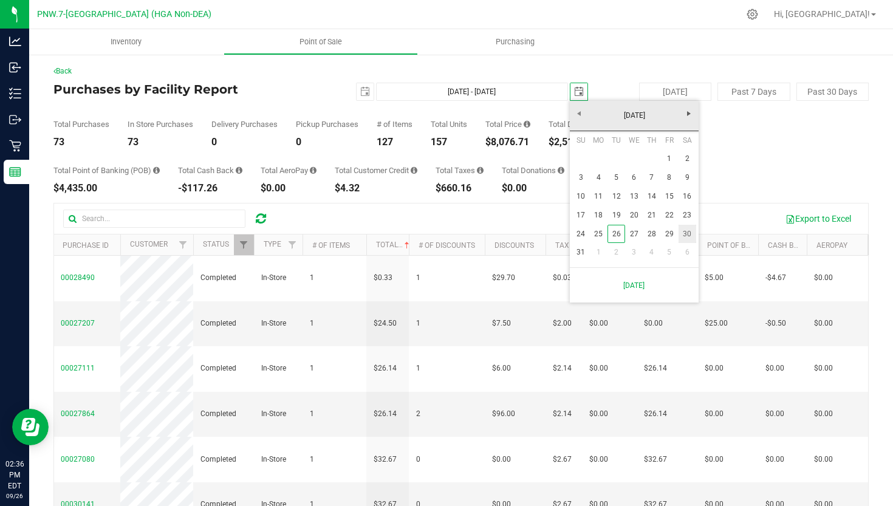
type input "[DATE]"
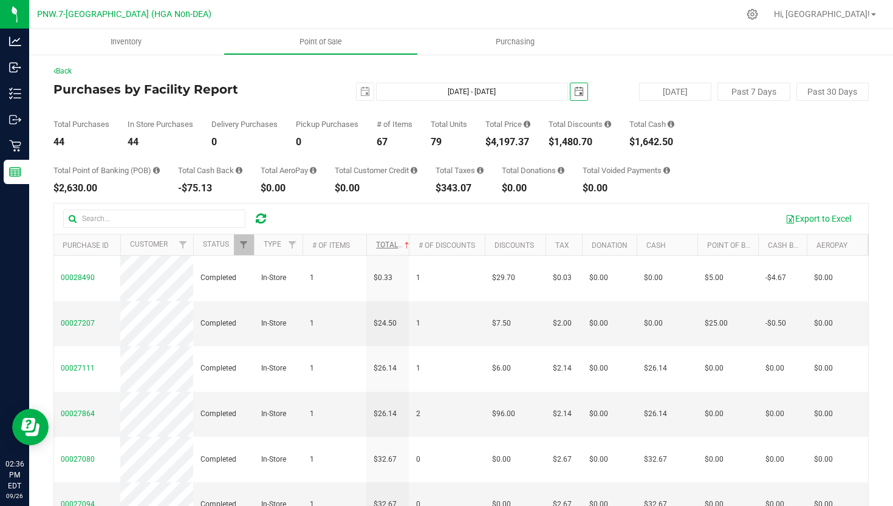
click at [404, 248] on span at bounding box center [407, 245] width 10 height 10
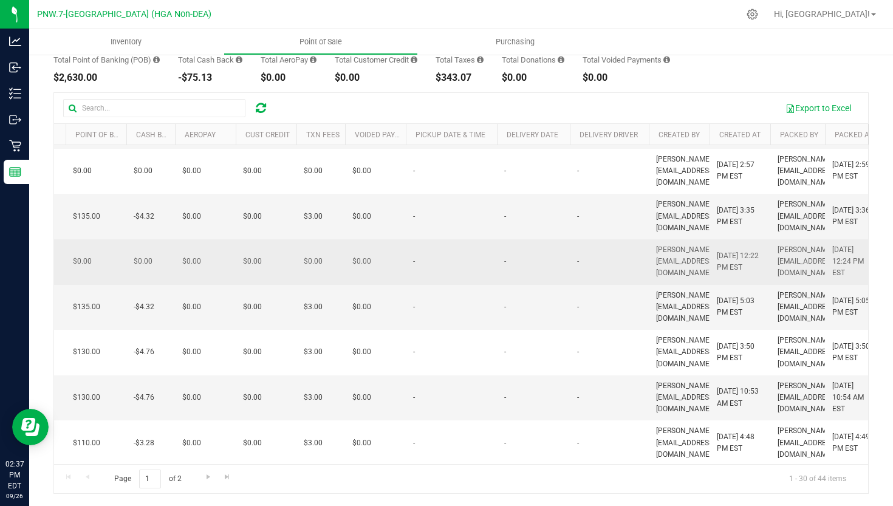
scroll to position [0, 310]
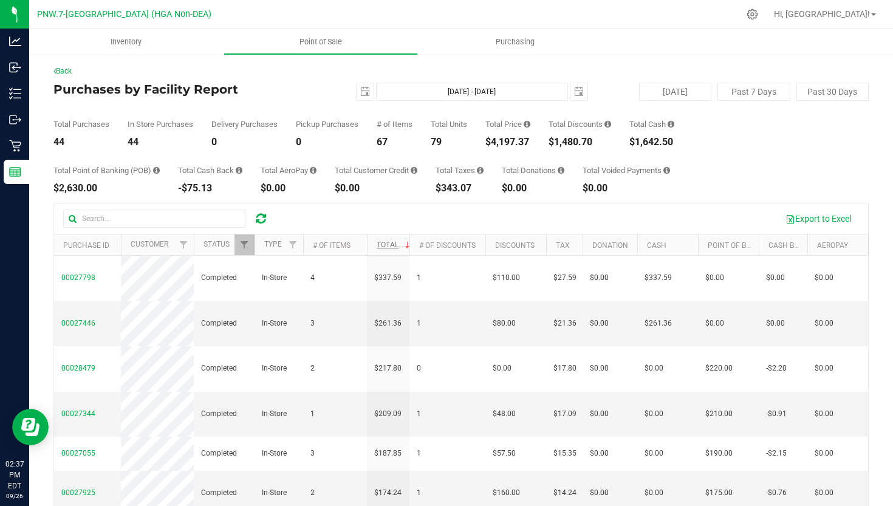
click at [368, 89] on span "select" at bounding box center [365, 92] width 10 height 10
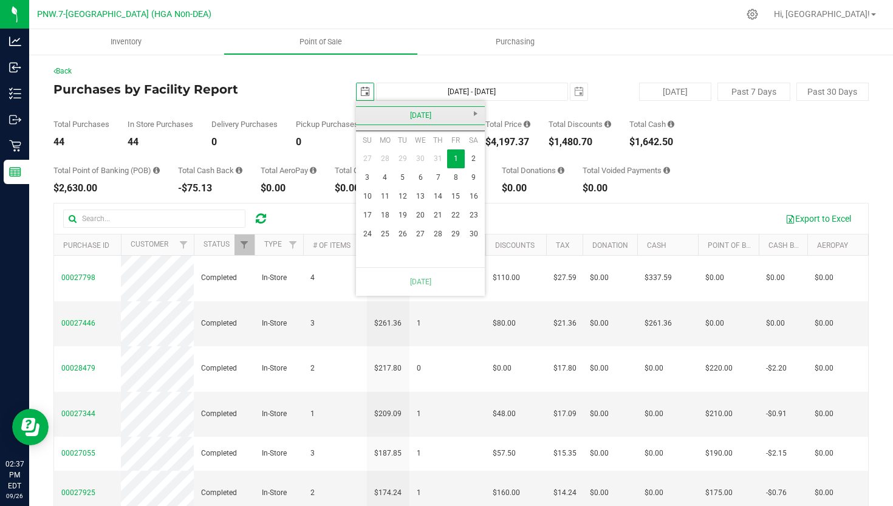
click at [370, 110] on link "[DATE]" at bounding box center [420, 115] width 131 height 19
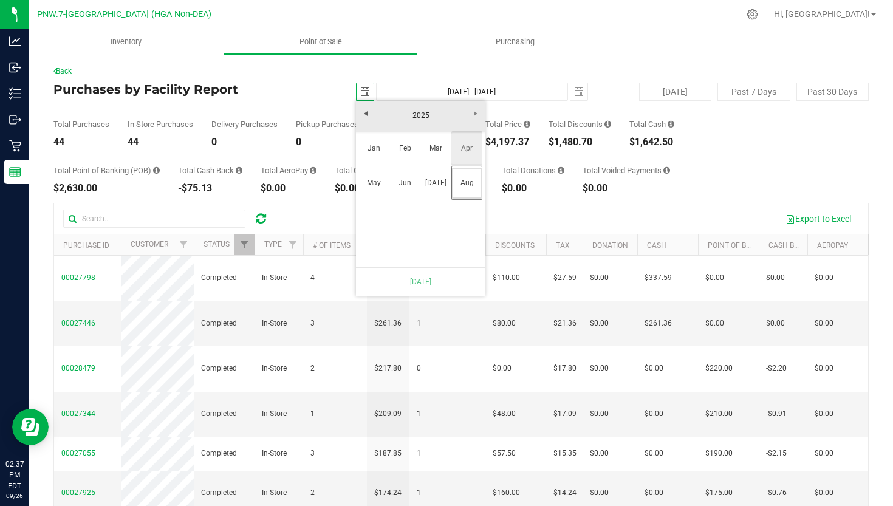
click at [470, 145] on link "Apr" at bounding box center [466, 148] width 31 height 31
click at [406, 149] on link "1" at bounding box center [403, 158] width 18 height 19
type input "[DATE] - [DATE]"
type input "[DATE]"
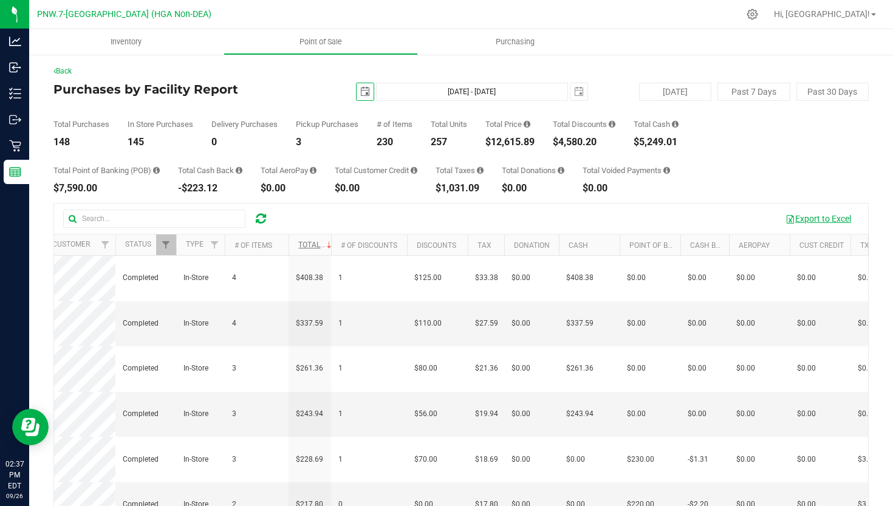
click at [833, 218] on button "Export to Excel" at bounding box center [817, 218] width 81 height 21
